Goal: Check status: Check status

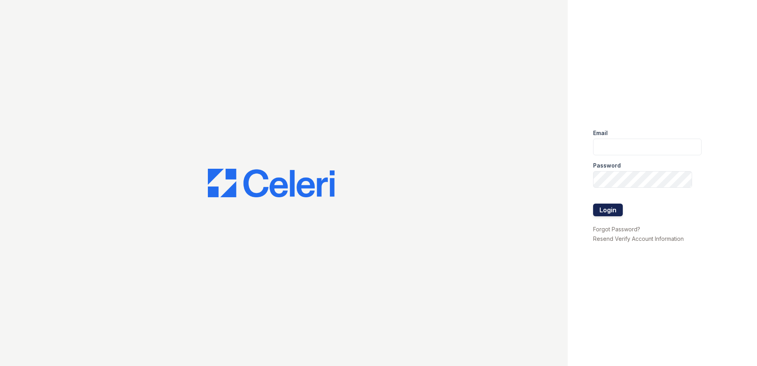
type input "[EMAIL_ADDRESS][DOMAIN_NAME]"
click at [618, 209] on button "Login" at bounding box center [608, 209] width 30 height 13
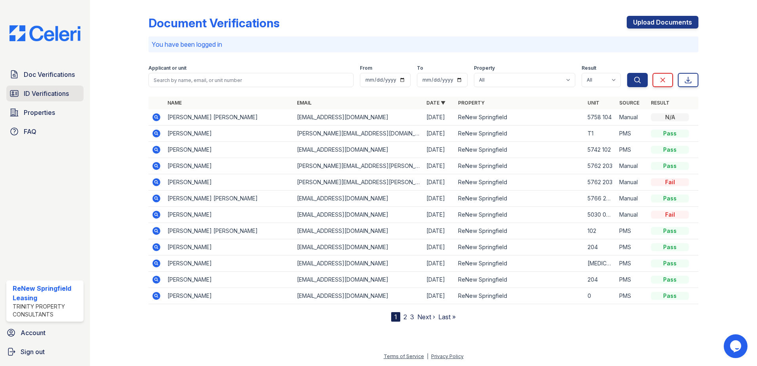
drag, startPoint x: 47, startPoint y: 91, endPoint x: 42, endPoint y: 92, distance: 4.4
click at [47, 91] on span "ID Verifications" at bounding box center [46, 93] width 45 height 9
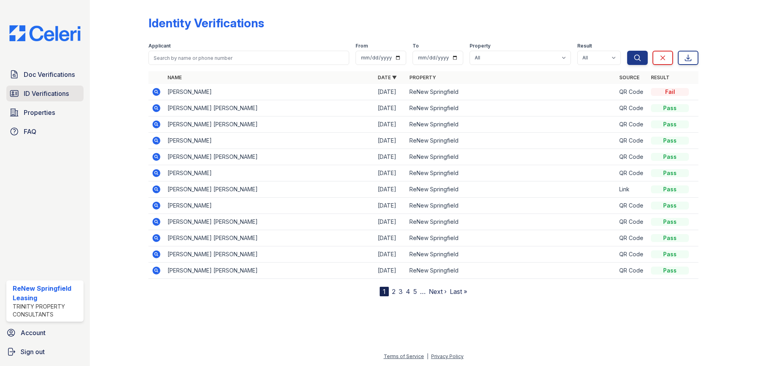
click at [63, 95] on span "ID Verifications" at bounding box center [46, 93] width 45 height 9
click at [154, 141] on icon at bounding box center [156, 141] width 8 height 8
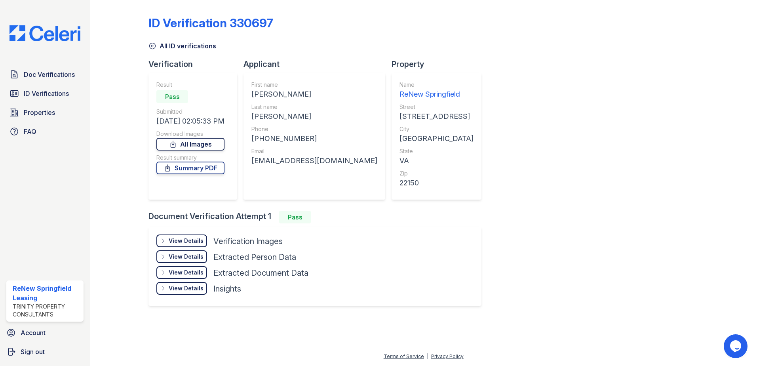
click at [216, 145] on link "All Images" at bounding box center [190, 144] width 68 height 13
click at [206, 167] on link "Summary PDF" at bounding box center [190, 167] width 68 height 13
click at [64, 98] on span "ID Verifications" at bounding box center [46, 93] width 45 height 9
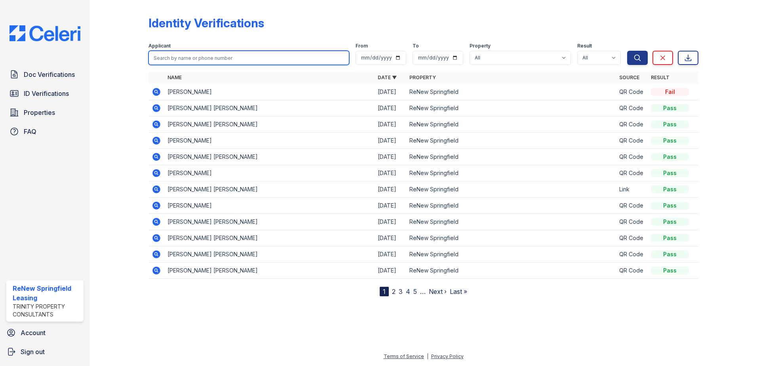
click at [197, 58] on input "search" at bounding box center [248, 58] width 201 height 14
type input "Ana"
click at [627, 51] on button "Search" at bounding box center [637, 58] width 21 height 14
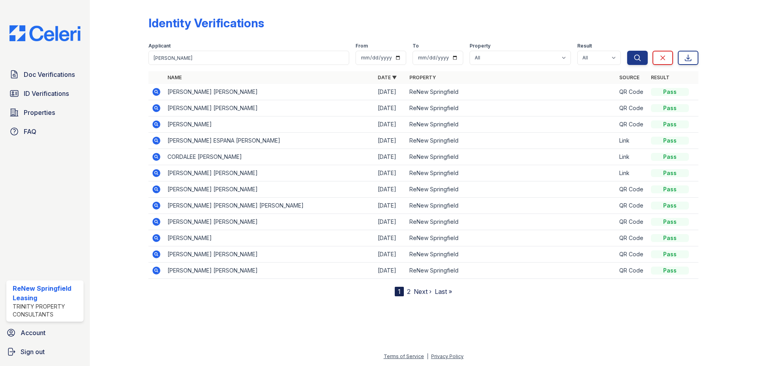
click at [155, 89] on icon at bounding box center [156, 92] width 8 height 8
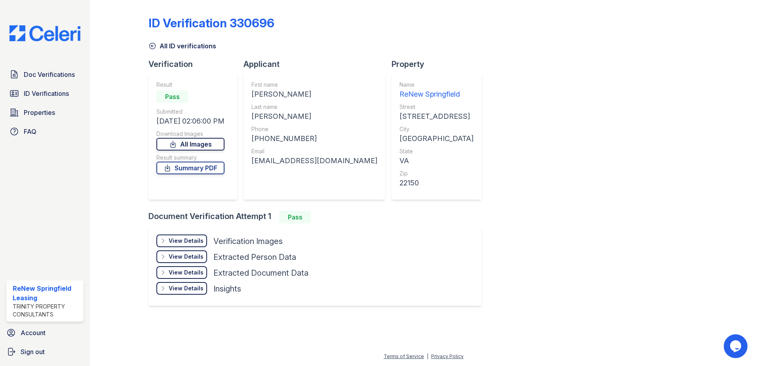
click at [194, 143] on link "All Images" at bounding box center [190, 144] width 68 height 13
click at [195, 171] on link "Summary PDF" at bounding box center [190, 167] width 68 height 13
click at [127, 207] on div at bounding box center [125, 159] width 46 height 313
click at [189, 142] on link "All Images" at bounding box center [190, 144] width 68 height 13
click at [201, 170] on link "Summary PDF" at bounding box center [190, 167] width 68 height 13
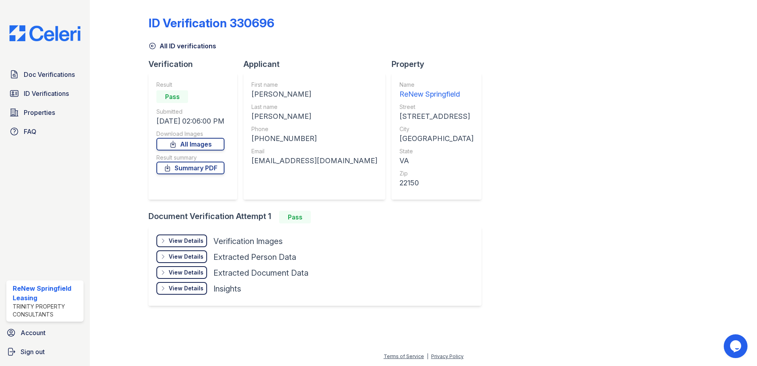
click at [635, 61] on div "ID Verification 330696 All ID verifications Verification Result Pass Submitted …" at bounding box center [423, 159] width 550 height 313
click at [154, 46] on icon at bounding box center [152, 46] width 8 height 8
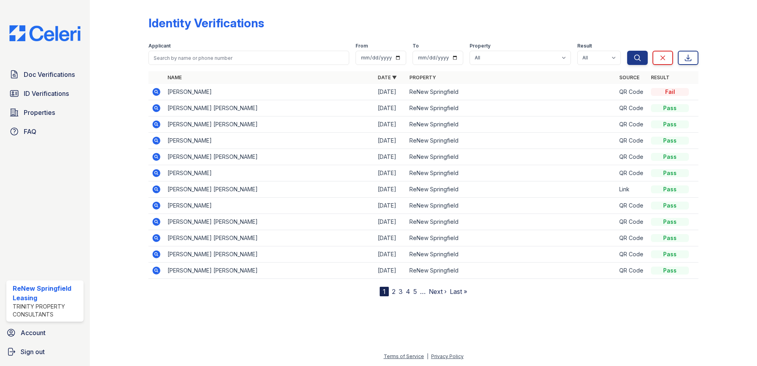
click at [157, 140] on icon at bounding box center [156, 140] width 9 height 9
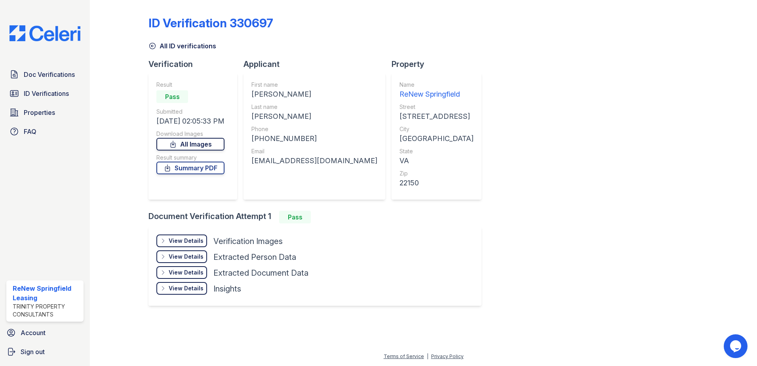
click at [198, 144] on link "All Images" at bounding box center [190, 144] width 68 height 13
click at [195, 171] on link "Summary PDF" at bounding box center [190, 167] width 68 height 13
click at [695, 278] on div "ID Verification 330697 All ID verifications Verification Result Pass Submitted …" at bounding box center [423, 159] width 550 height 313
click at [83, 164] on div "Doc Verifications ID Verifications Properties FAQ ReNew Springfield Leasing Tri…" at bounding box center [45, 183] width 90 height 366
